Goal: Communication & Community: Ask a question

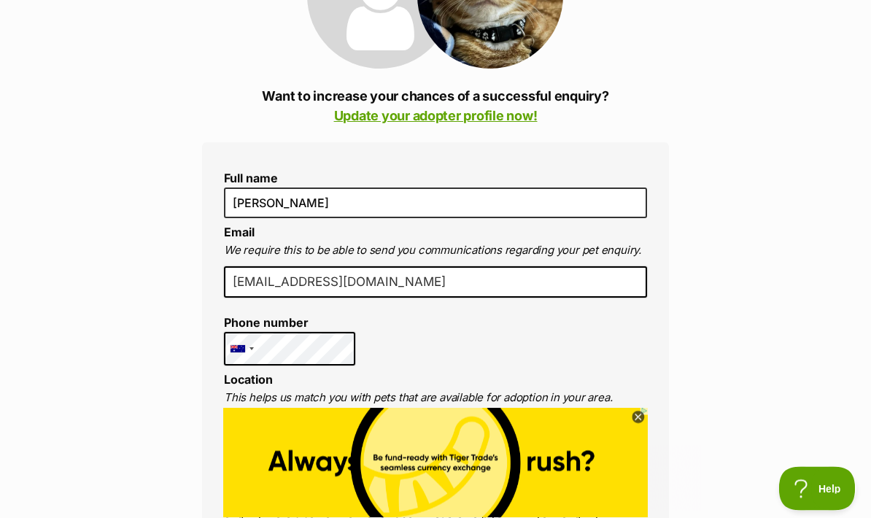
scroll to position [286, 0]
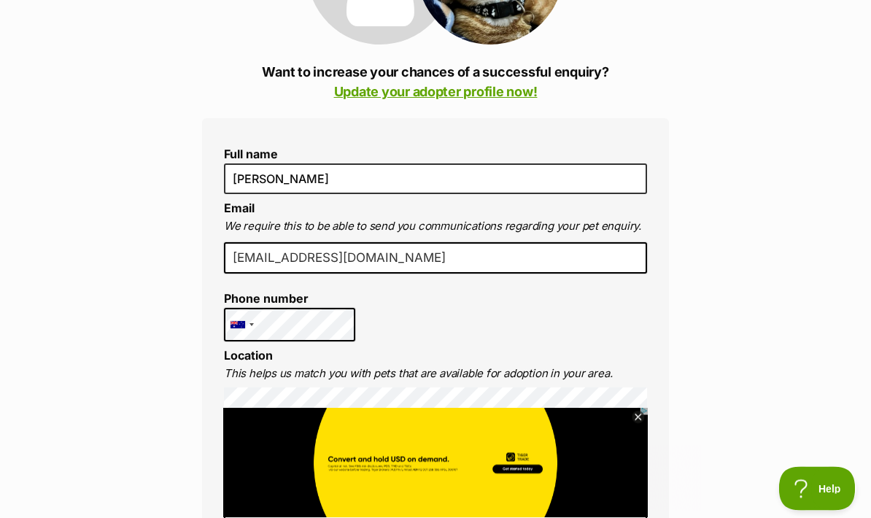
click at [635, 425] on icon at bounding box center [638, 418] width 13 height 13
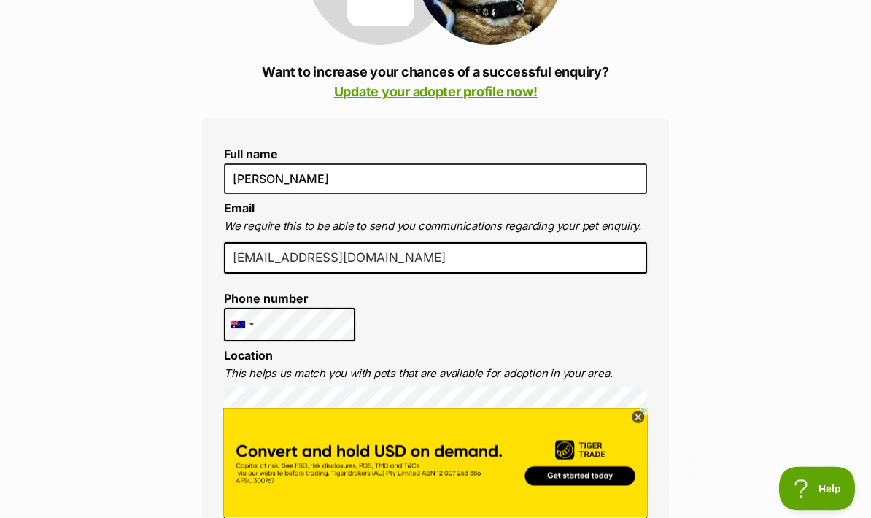
scroll to position [287, 0]
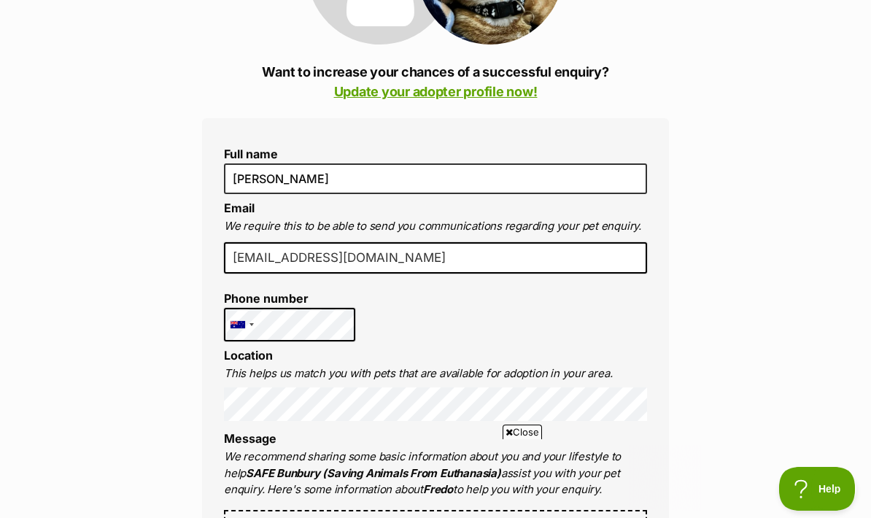
click at [236, 326] on div at bounding box center [238, 324] width 15 height 7
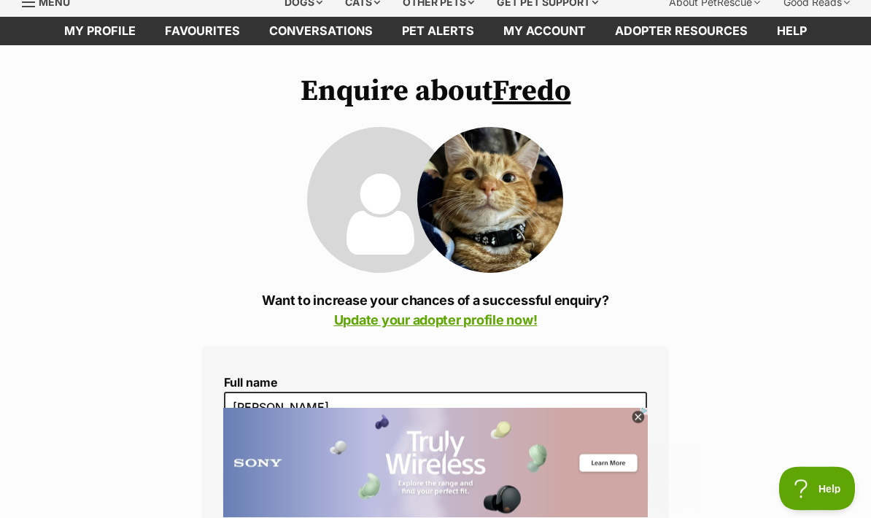
scroll to position [58, 0]
click at [643, 418] on icon at bounding box center [638, 418] width 12 height 12
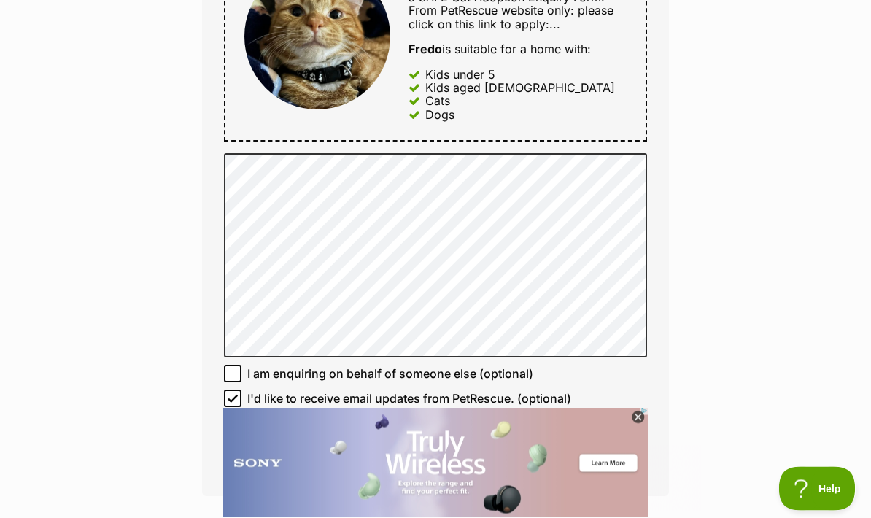
scroll to position [864, 0]
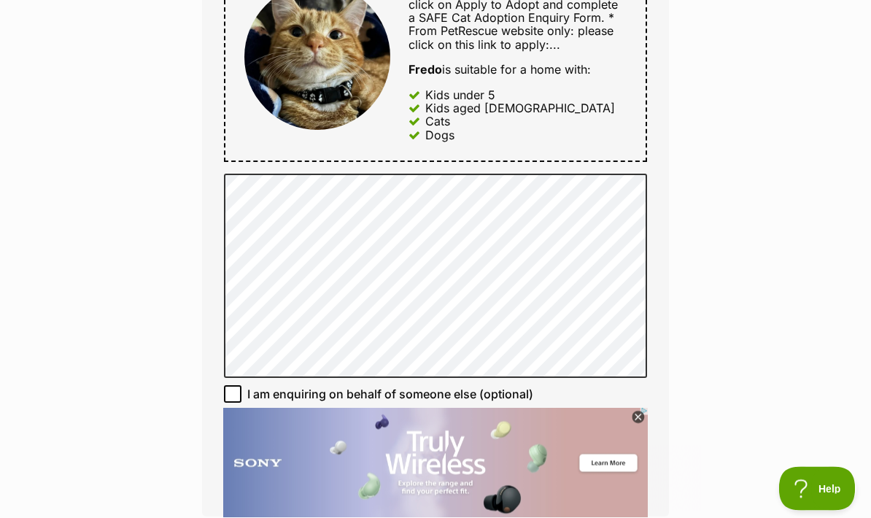
click at [639, 417] on icon at bounding box center [638, 416] width 5 height 5
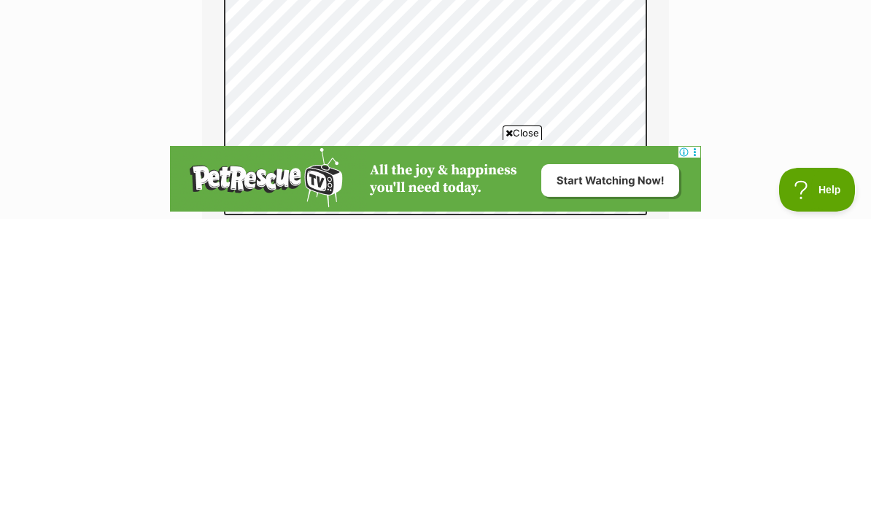
scroll to position [1032, 0]
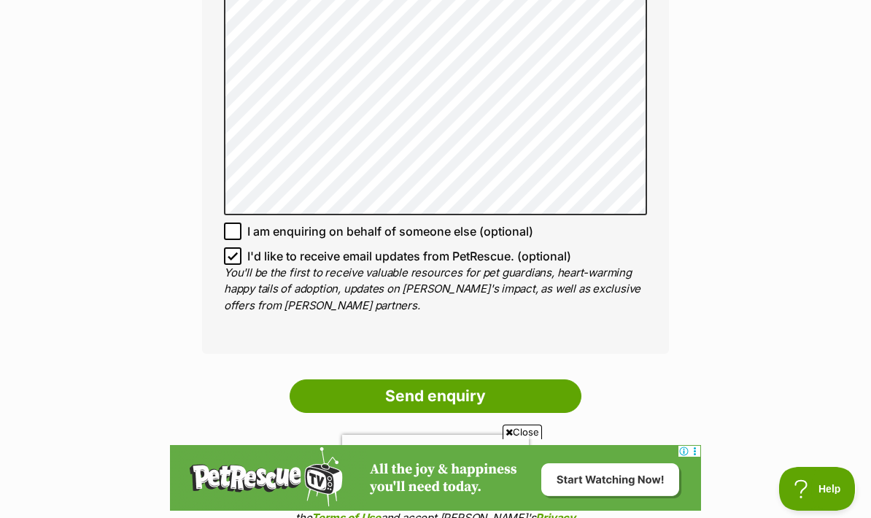
click at [594, 500] on div "Close" at bounding box center [435, 478] width 531 height 80
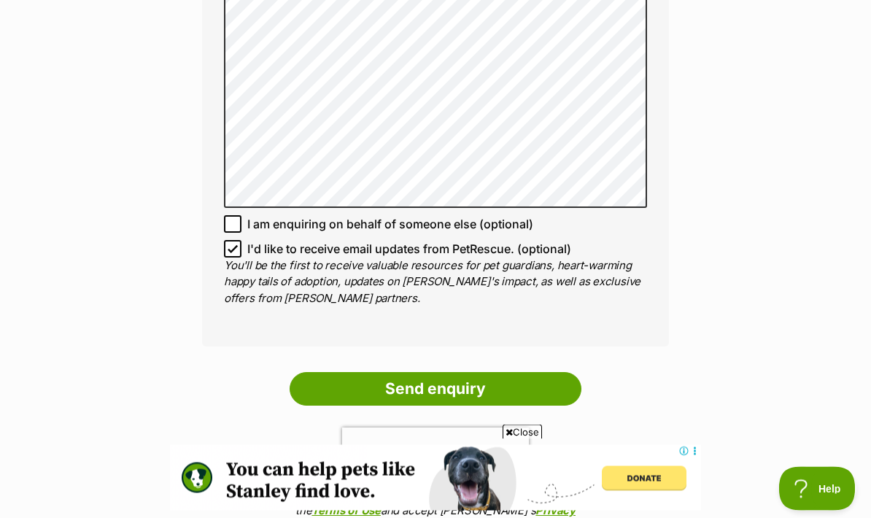
scroll to position [1065, 0]
click at [536, 382] on input "Send enquiry" at bounding box center [436, 389] width 292 height 34
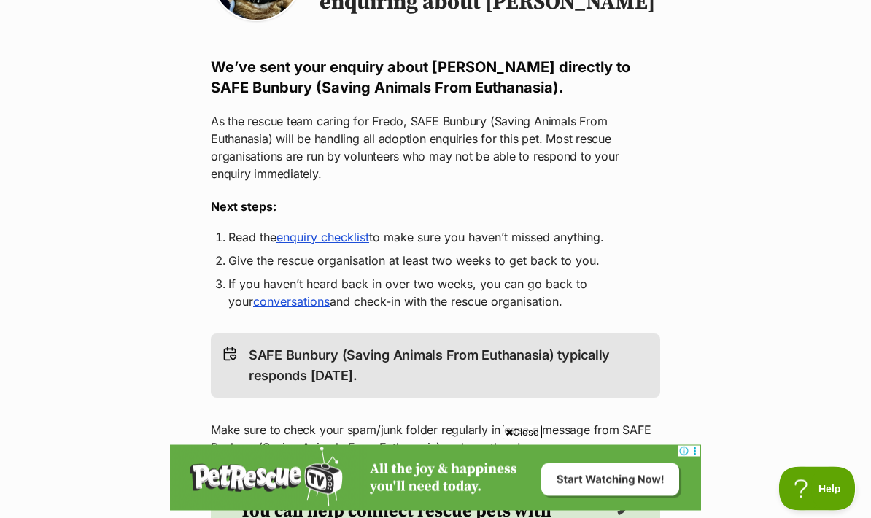
scroll to position [207, 0]
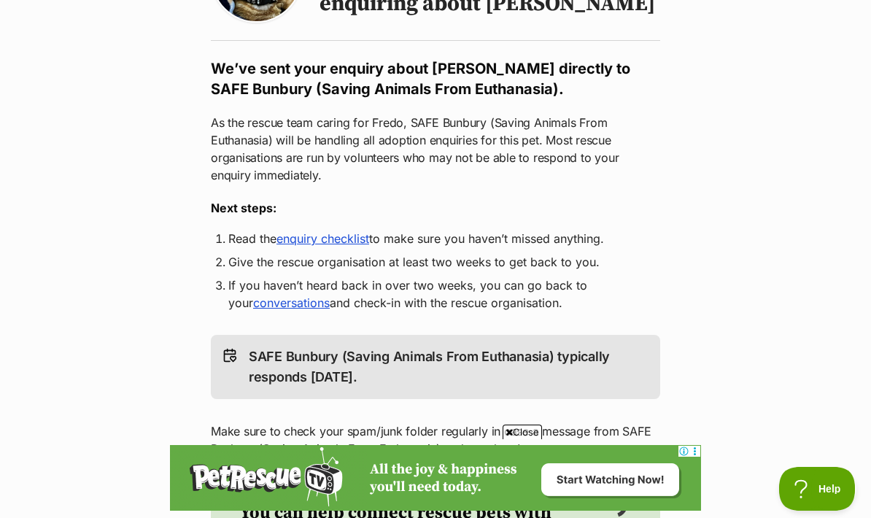
click at [355, 246] on link "enquiry checklist" at bounding box center [323, 238] width 93 height 15
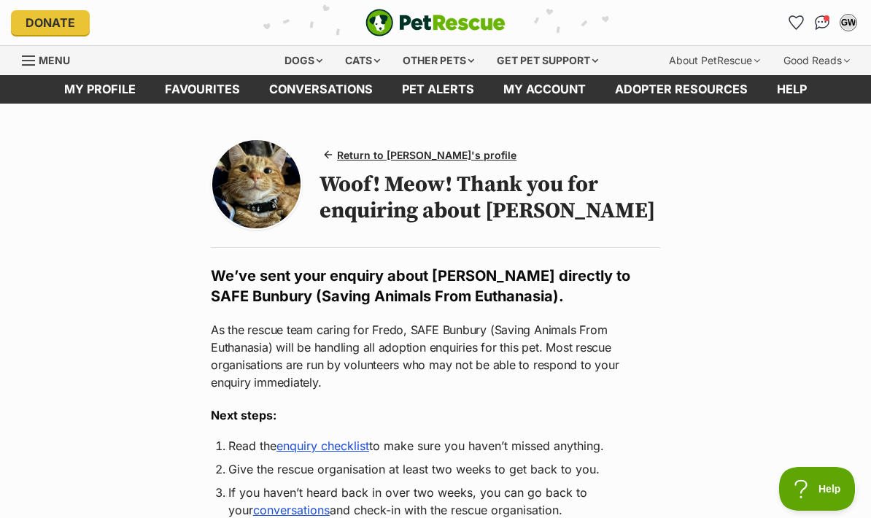
scroll to position [0, 0]
